Goal: Information Seeking & Learning: Learn about a topic

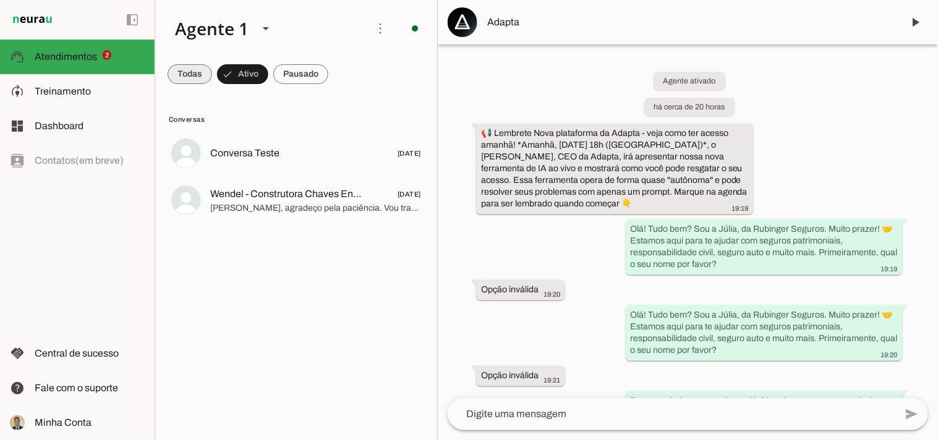
click at [179, 75] on span at bounding box center [190, 74] width 45 height 30
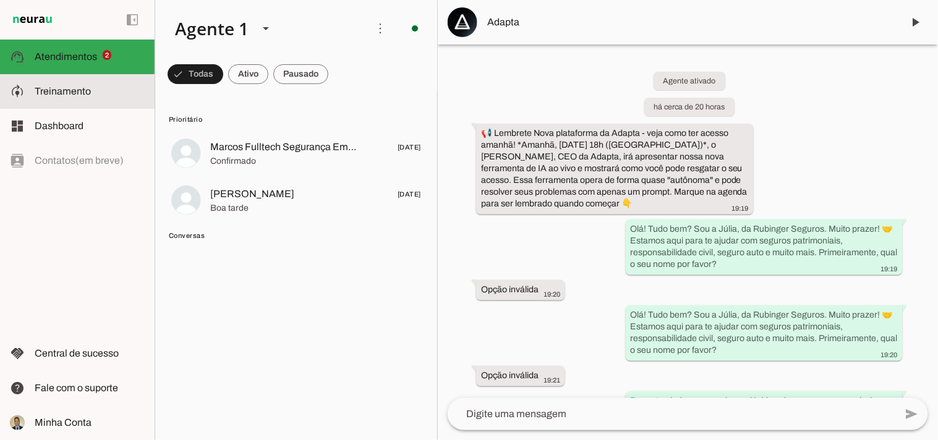
click at [62, 91] on span "Treinamento" at bounding box center [63, 91] width 56 height 11
